Goal: Answer question/provide support: Share knowledge or assist other users

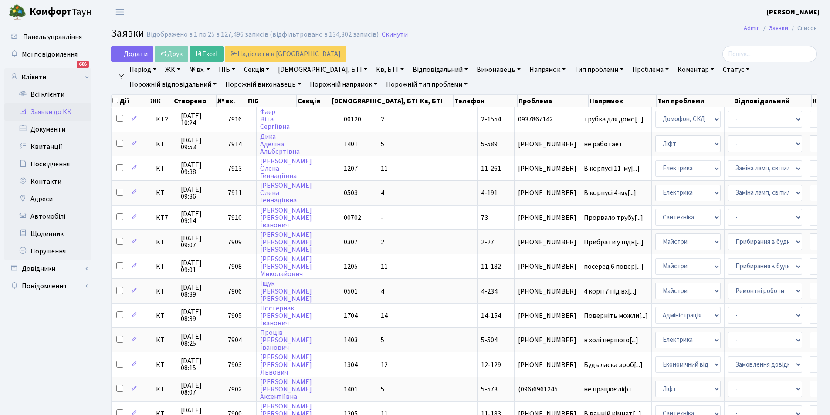
select select "25"
click at [60, 183] on link "Контакти" at bounding box center [47, 181] width 87 height 17
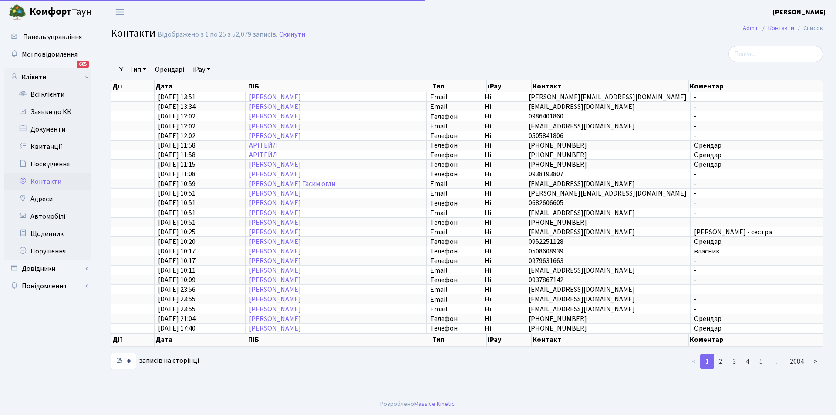
select select "25"
click at [59, 145] on link "Квитанції" at bounding box center [47, 146] width 87 height 17
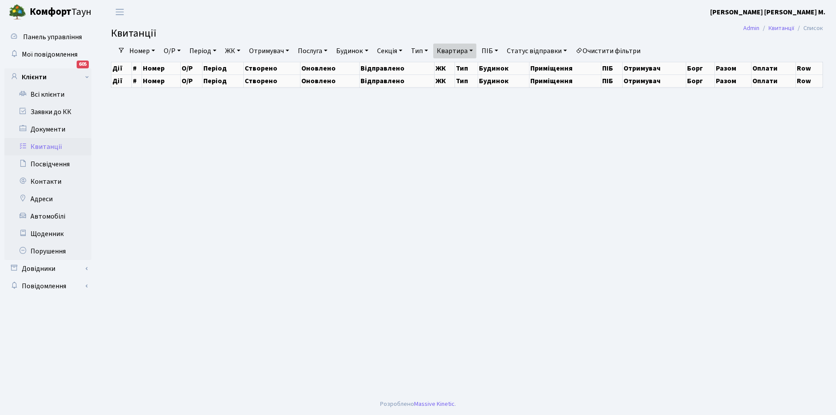
select select "25"
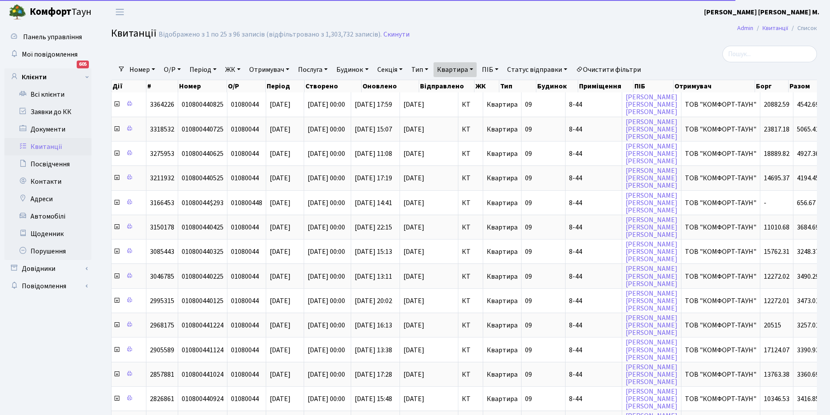
click at [237, 71] on link "ЖК" at bounding box center [233, 69] width 22 height 15
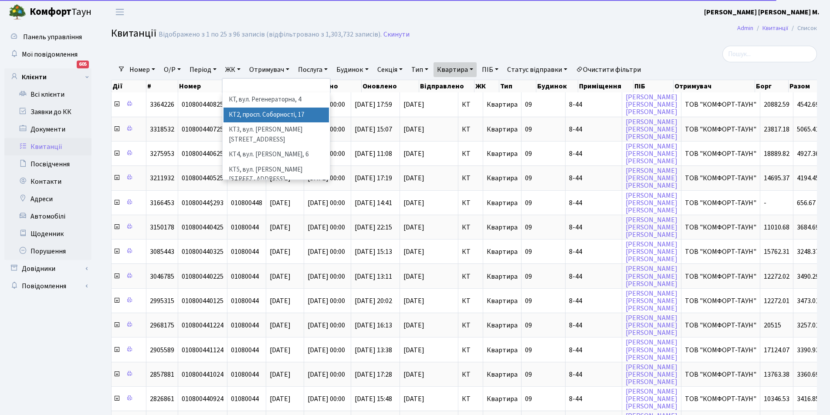
click at [269, 114] on li "КТ2, просп. Соборності, 17" at bounding box center [275, 115] width 105 height 15
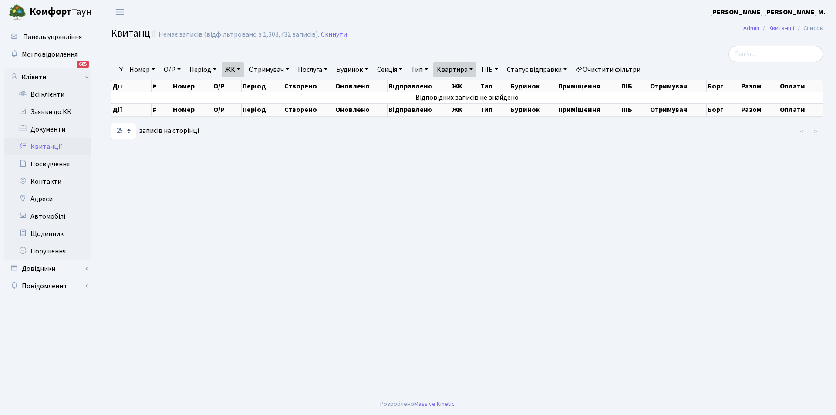
click at [472, 68] on link "Квартира" at bounding box center [454, 69] width 43 height 15
drag, startPoint x: 472, startPoint y: 82, endPoint x: 441, endPoint y: 81, distance: 30.5
click at [441, 81] on div "Фільтри Номер О/Р Період 11.09.2025 - 11.09.2025 ЖК КТ, вул. Регенераторна, 4 К…" at bounding box center [467, 93] width 725 height 94
click at [462, 73] on link "Квартира" at bounding box center [454, 69] width 43 height 15
click at [472, 84] on input "8-44" at bounding box center [459, 86] width 51 height 17
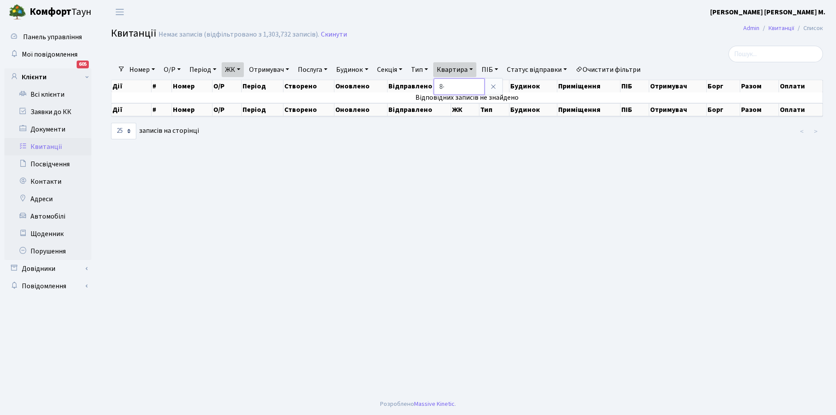
type input "8"
type input "2-633"
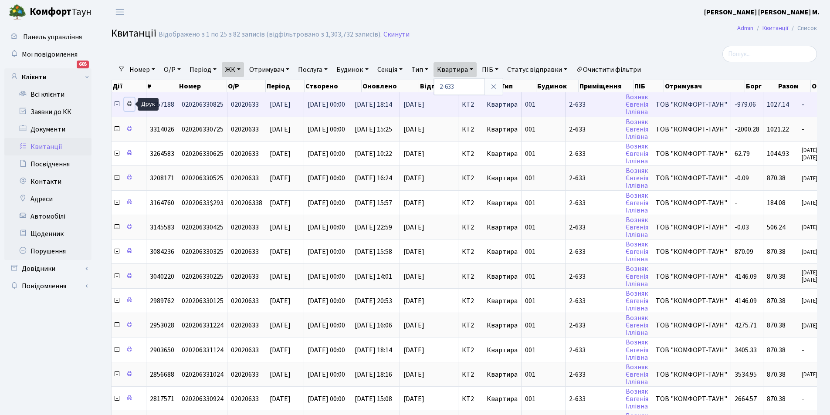
click at [128, 105] on icon at bounding box center [129, 104] width 6 height 6
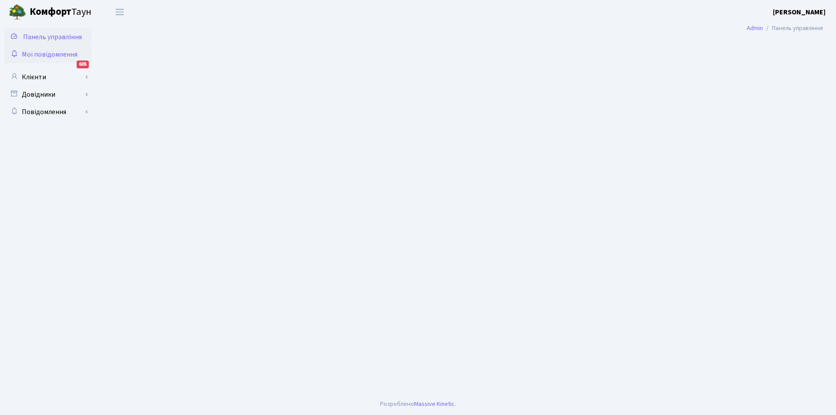
click at [52, 54] on span "Мої повідомлення" at bounding box center [50, 55] width 56 height 10
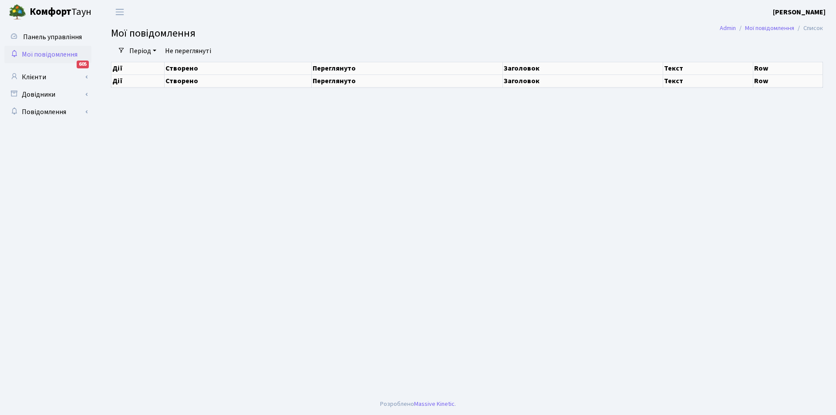
select select "25"
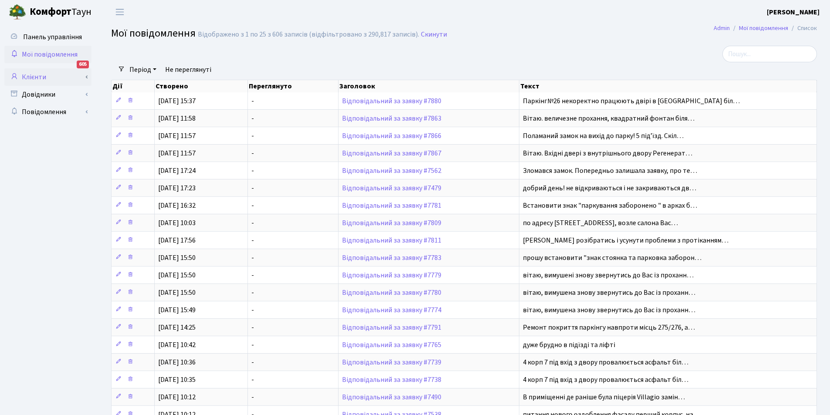
click at [42, 78] on link "Клієнти" at bounding box center [47, 76] width 87 height 17
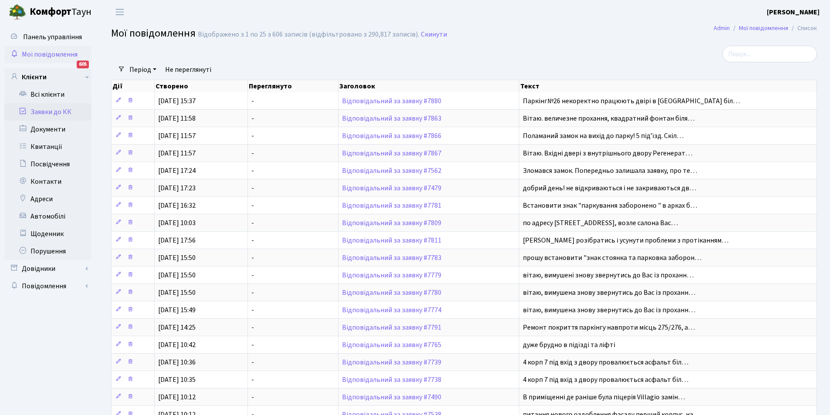
click at [51, 114] on link "Заявки до КК" at bounding box center [47, 111] width 87 height 17
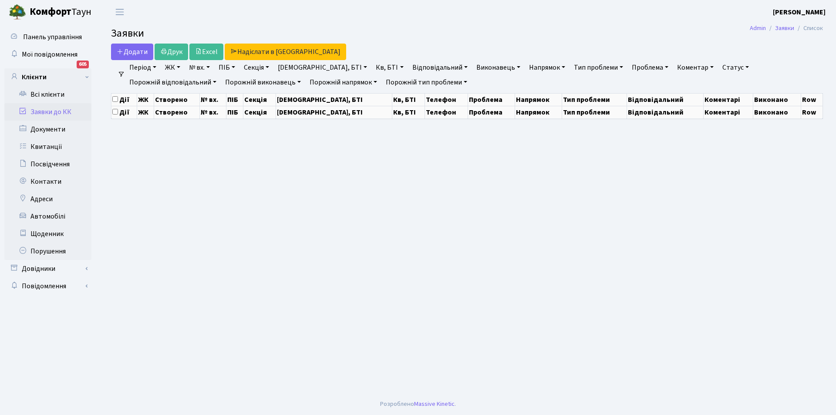
select select "25"
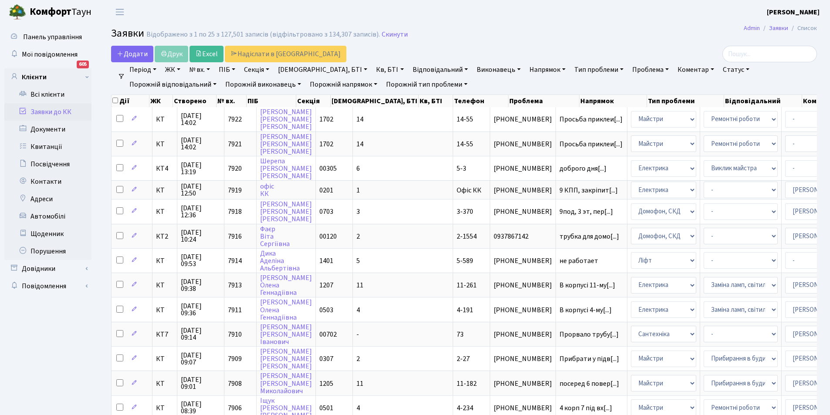
click at [409, 71] on link "Відповідальний" at bounding box center [440, 69] width 62 height 15
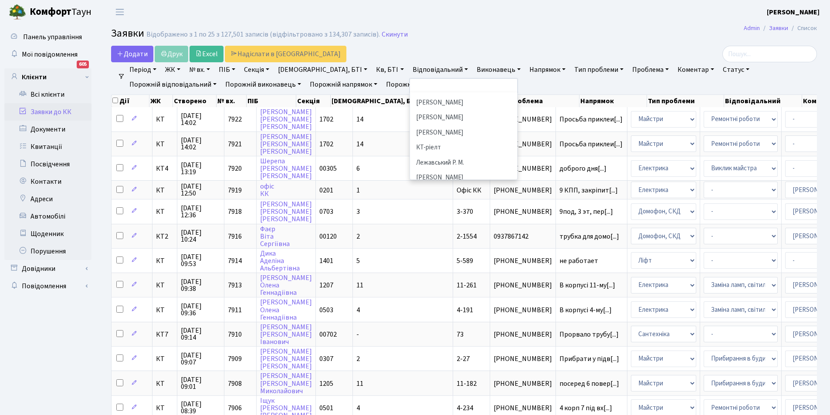
scroll to position [174, 0]
click at [411, 169] on li "[PERSON_NAME]" at bounding box center [463, 176] width 105 height 15
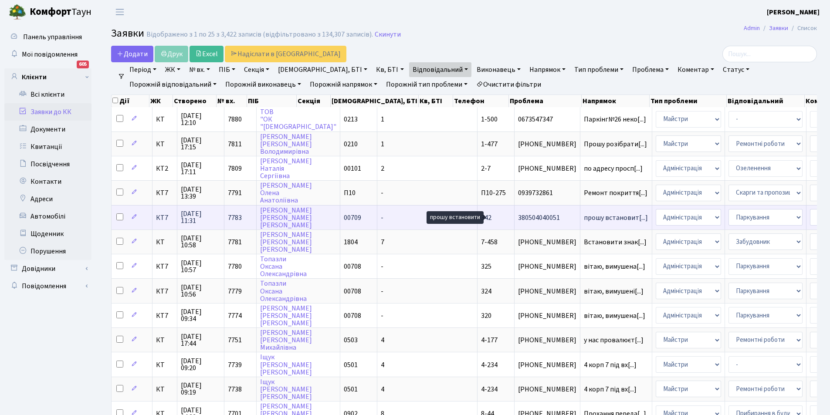
click at [583, 219] on span "прошу встановит[...]" at bounding box center [615, 218] width 64 height 10
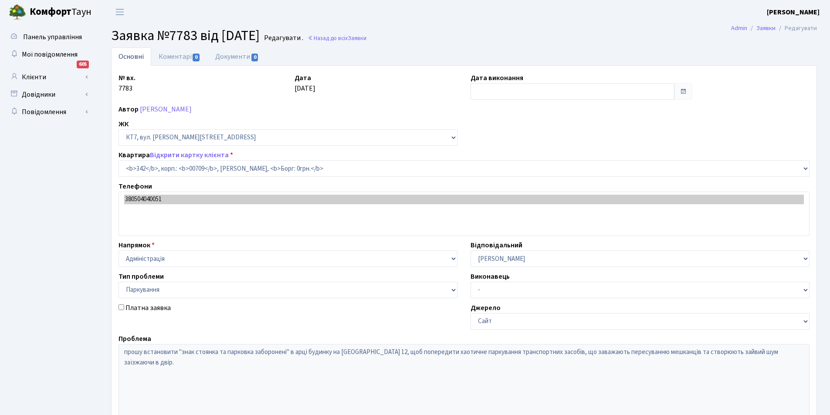
select select "18855"
select select "66"
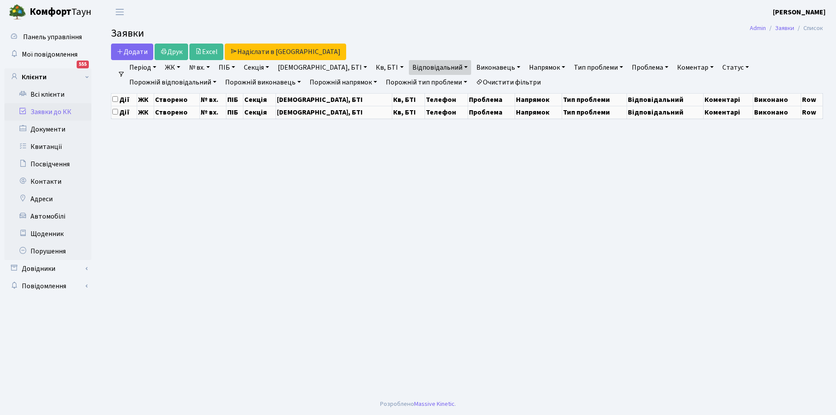
select select "25"
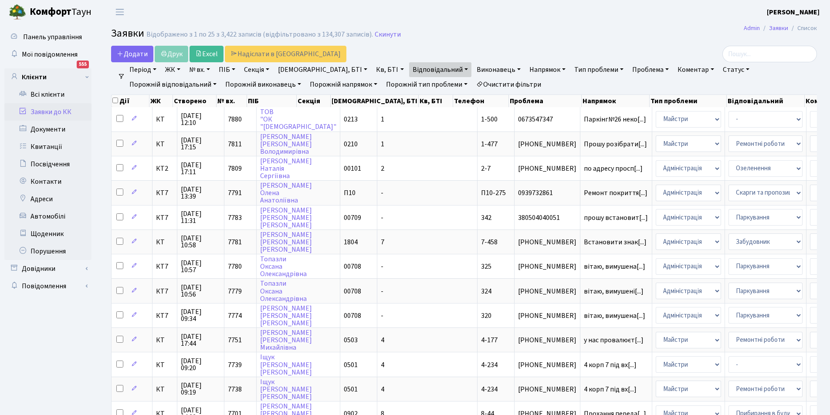
click at [472, 87] on link "Очистити фільтри" at bounding box center [508, 84] width 72 height 15
